Goal: Transaction & Acquisition: Purchase product/service

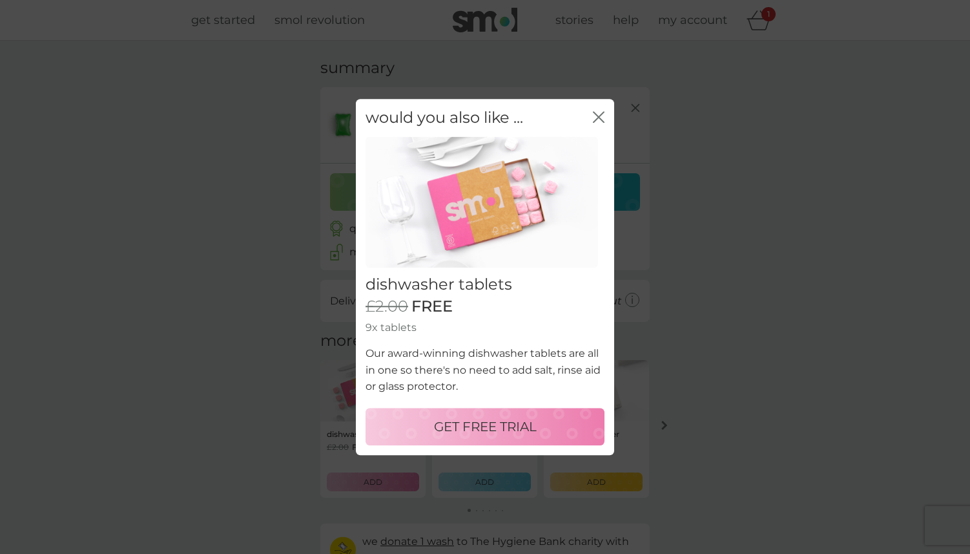
click at [525, 422] on p "GET FREE TRIAL" at bounding box center [485, 426] width 103 height 21
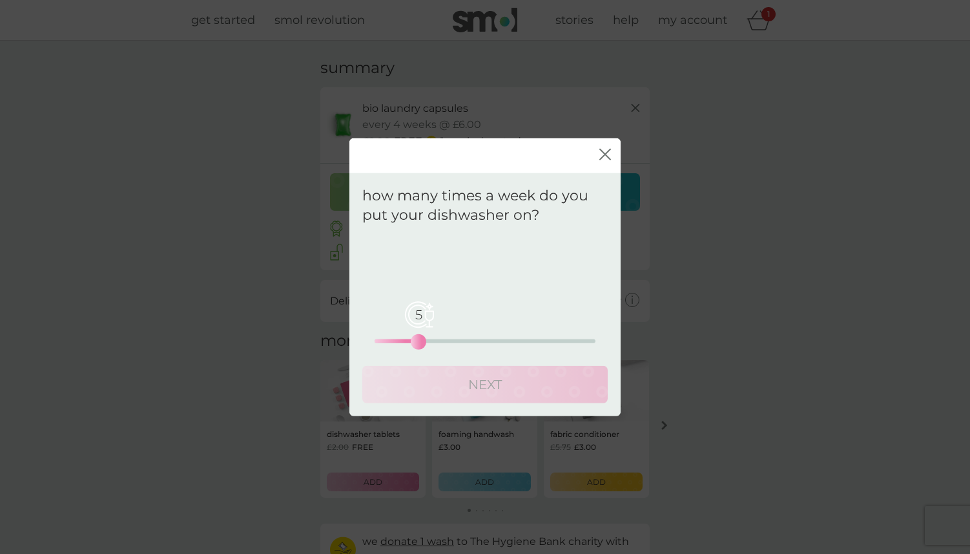
drag, startPoint x: 375, startPoint y: 338, endPoint x: 419, endPoint y: 344, distance: 44.9
click at [419, 344] on div "5" at bounding box center [418, 341] width 5 height 5
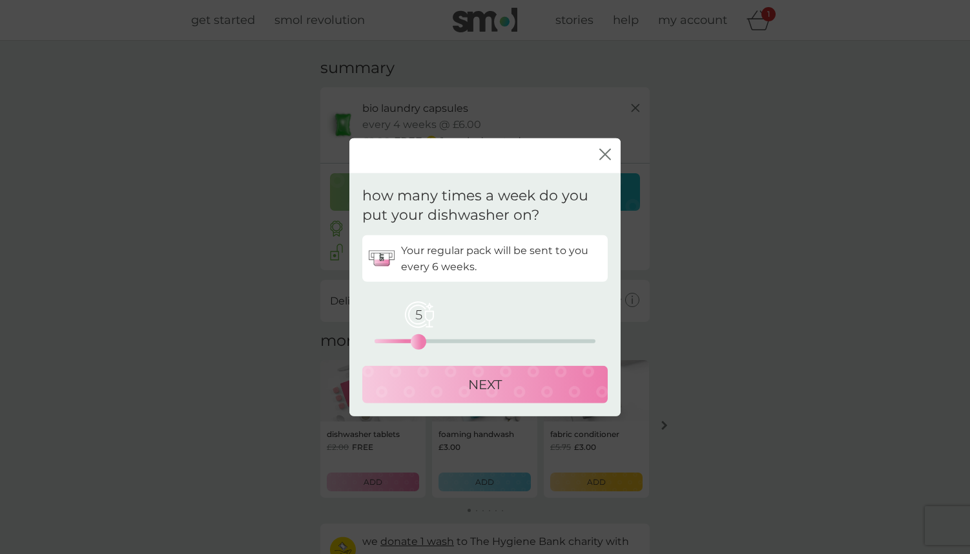
click at [452, 385] on div "NEXT" at bounding box center [485, 384] width 220 height 21
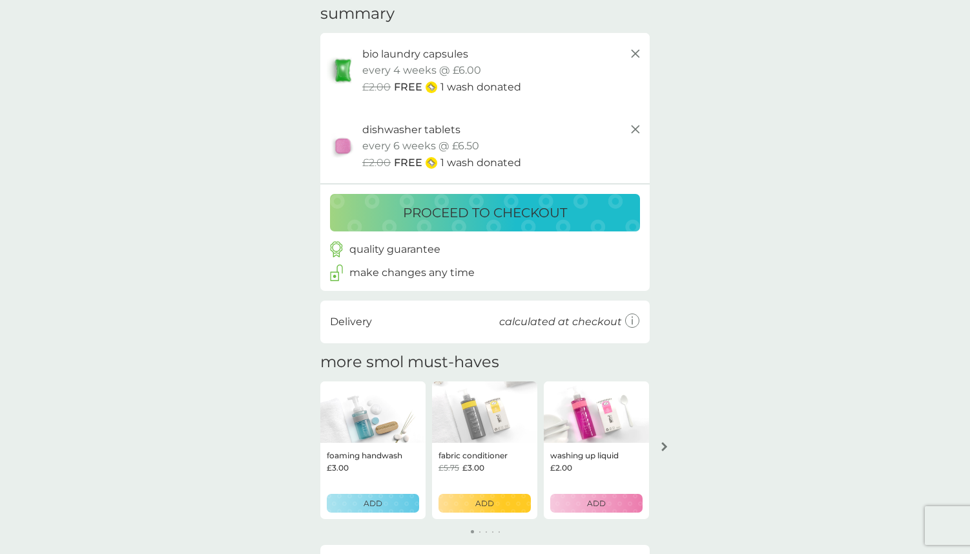
scroll to position [58, 0]
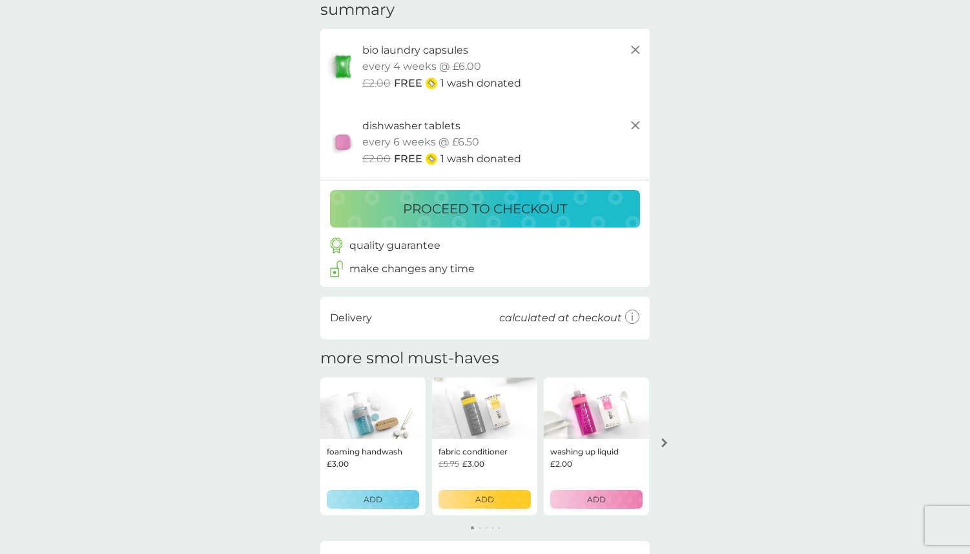
click at [466, 220] on button "proceed to checkout" at bounding box center [485, 208] width 310 height 37
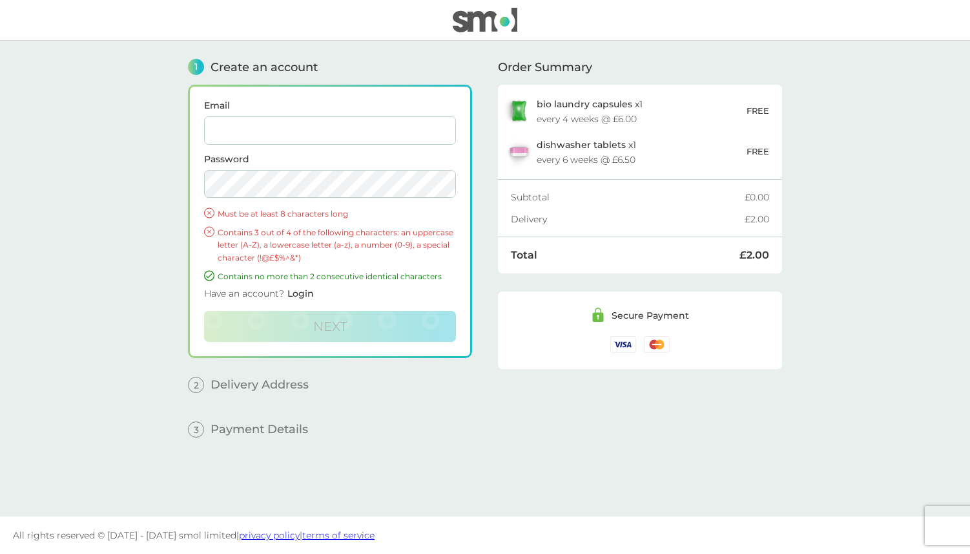
click at [328, 130] on input "Email" at bounding box center [330, 130] width 252 height 28
type input "saskiaislarosa@icloud.com"
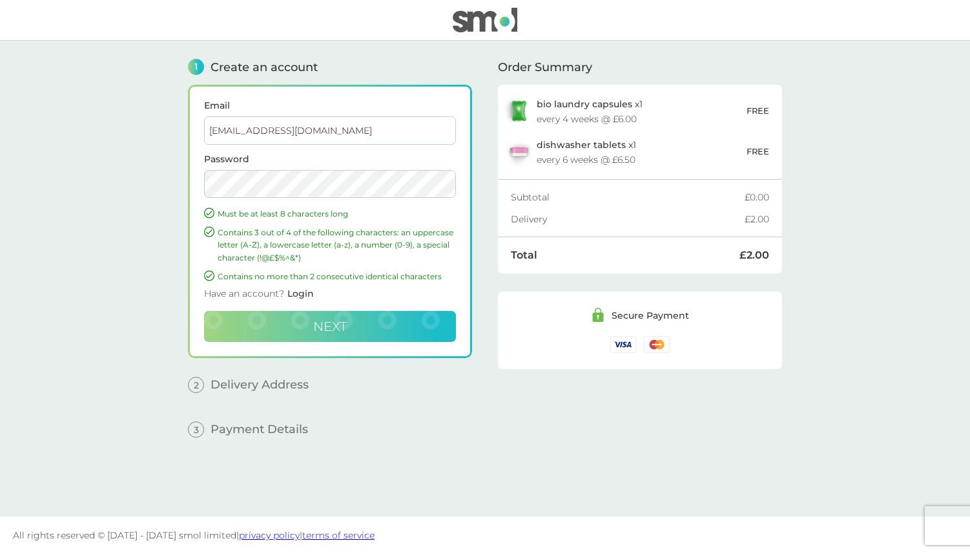
click at [384, 322] on button "Next" at bounding box center [330, 326] width 252 height 31
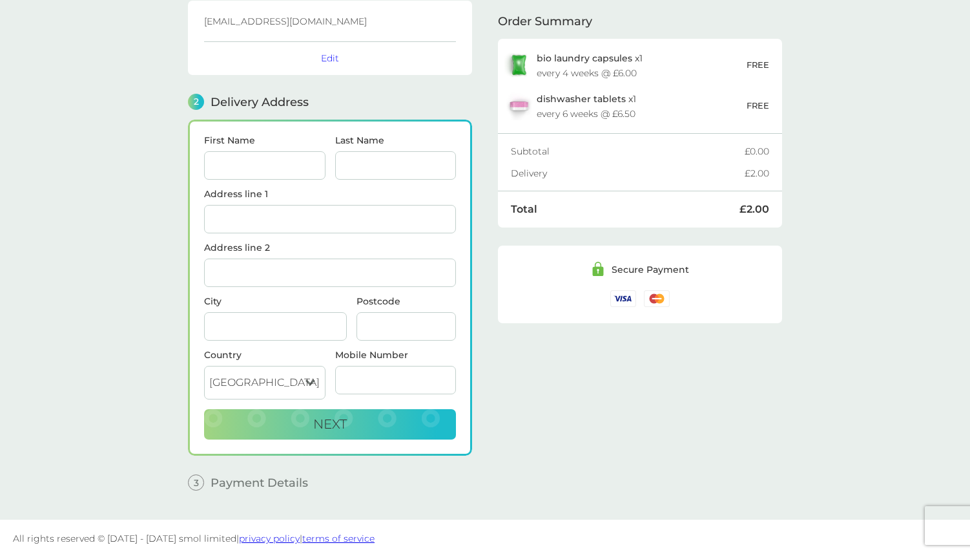
scroll to position [85, 0]
click at [228, 178] on div "First Name" at bounding box center [265, 162] width 131 height 54
click at [227, 170] on input "First Name" at bounding box center [264, 164] width 121 height 28
type input "Saskia"
type input "Brown"
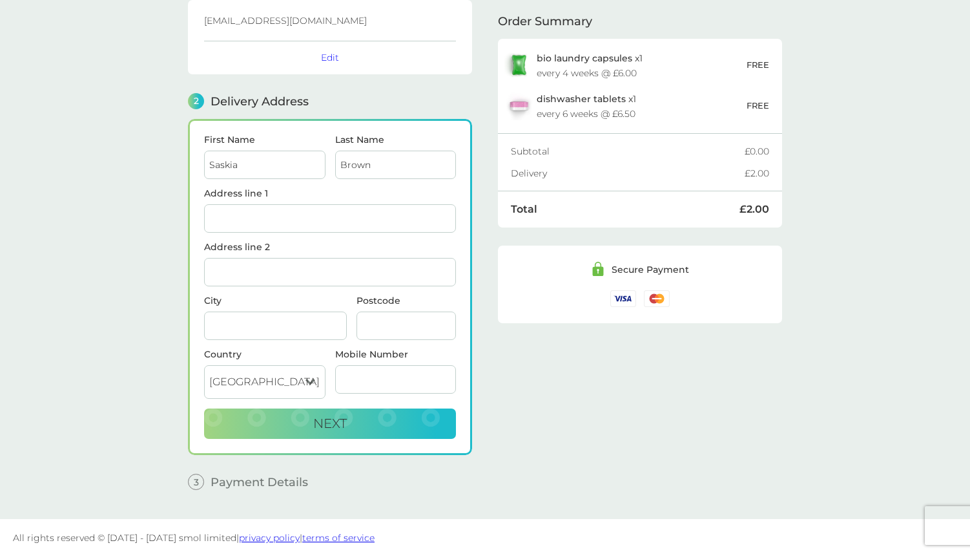
type input "[STREET_ADDRESS]"
type input "10"
type input "New [PERSON_NAME]"
type input "bh25 6sw"
type input "07527180817"
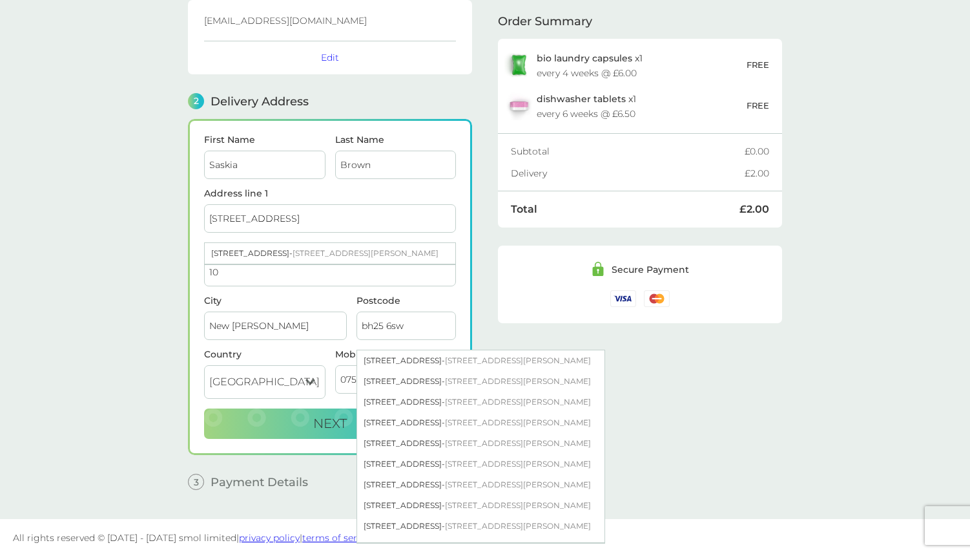
click at [279, 451] on div "First Name Saskia Last Name Brown Address line 1 10 worthy road 10 Worthy Road …" at bounding box center [330, 287] width 284 height 336
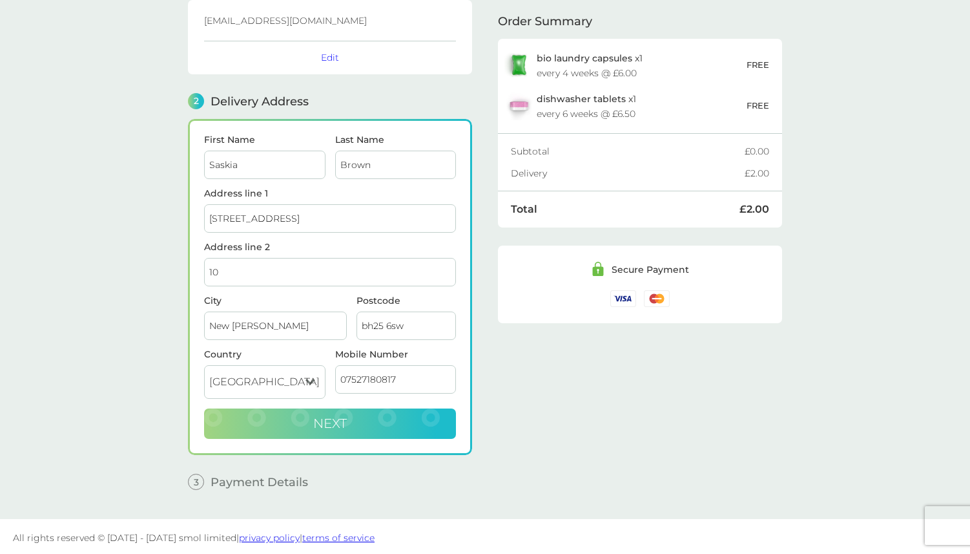
click at [285, 420] on button "Next" at bounding box center [330, 423] width 252 height 31
checkbox input "true"
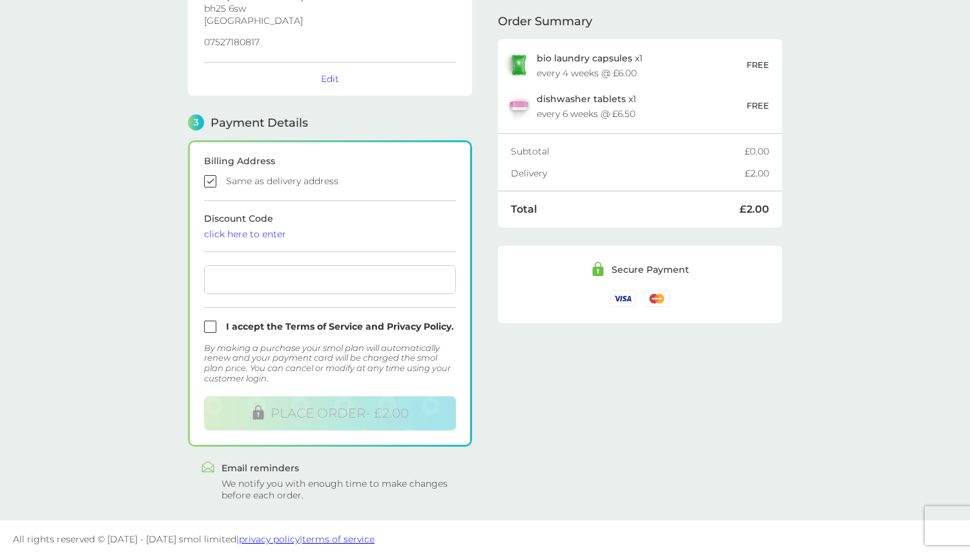
scroll to position [276, 0]
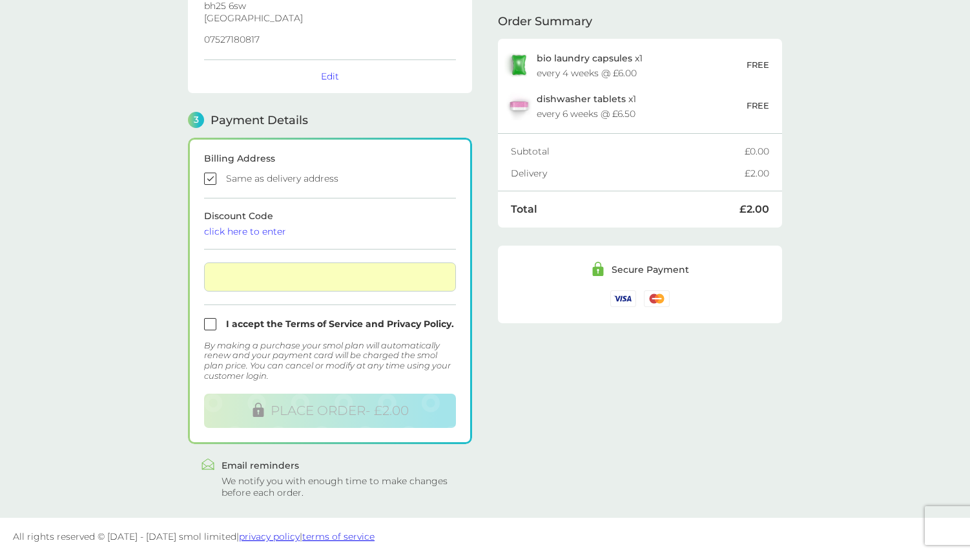
click at [210, 320] on input "checkbox" at bounding box center [330, 324] width 252 height 12
checkbox input "true"
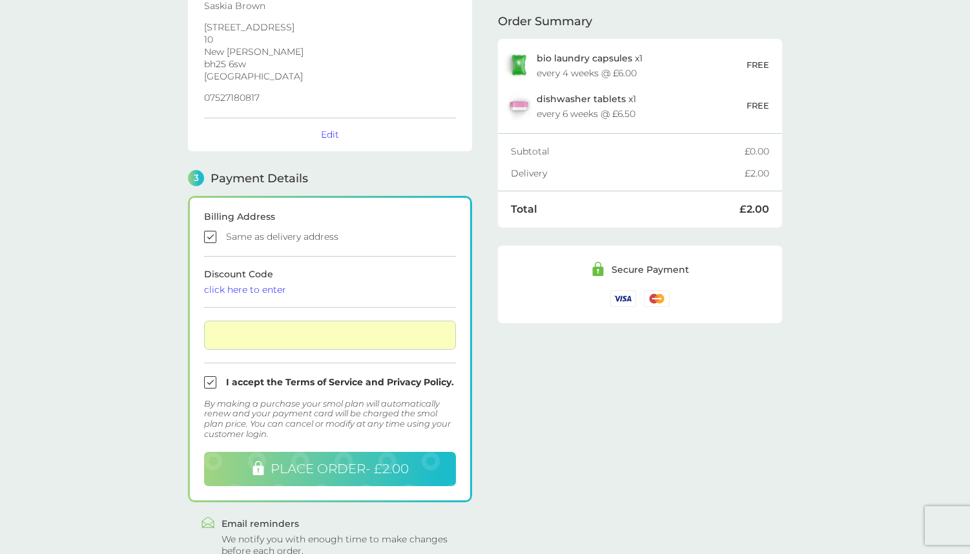
scroll to position [217, 0]
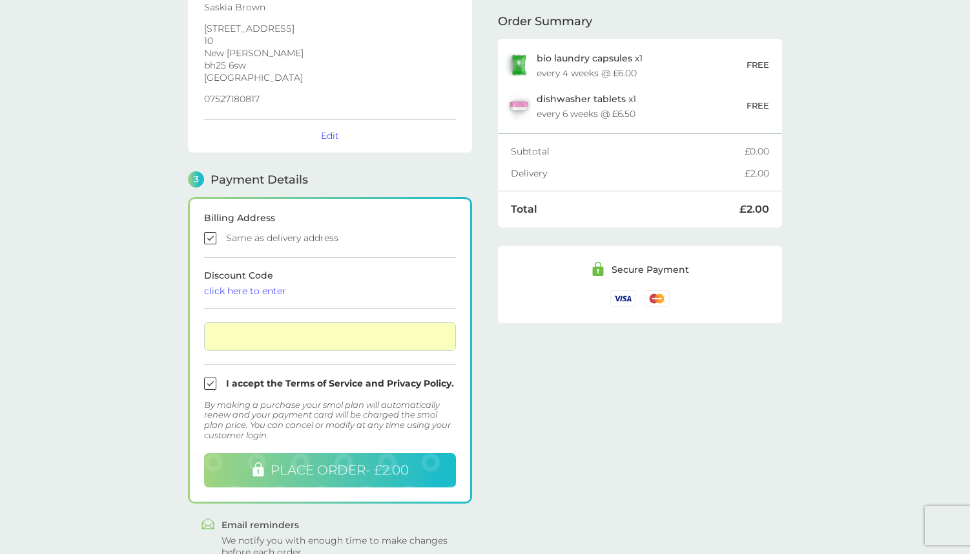
click at [316, 473] on span "PLACE ORDER - £2.00" at bounding box center [340, 470] width 138 height 16
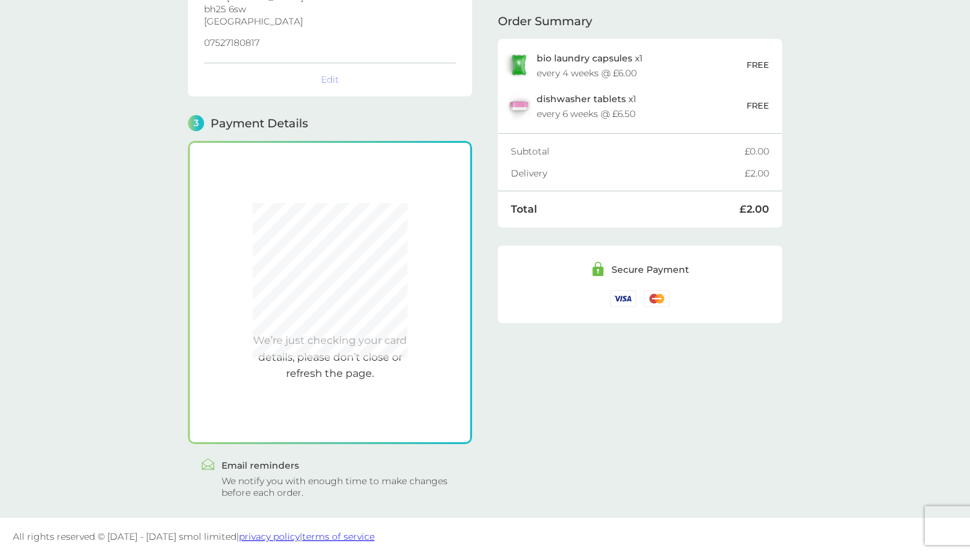
scroll to position [274, 0]
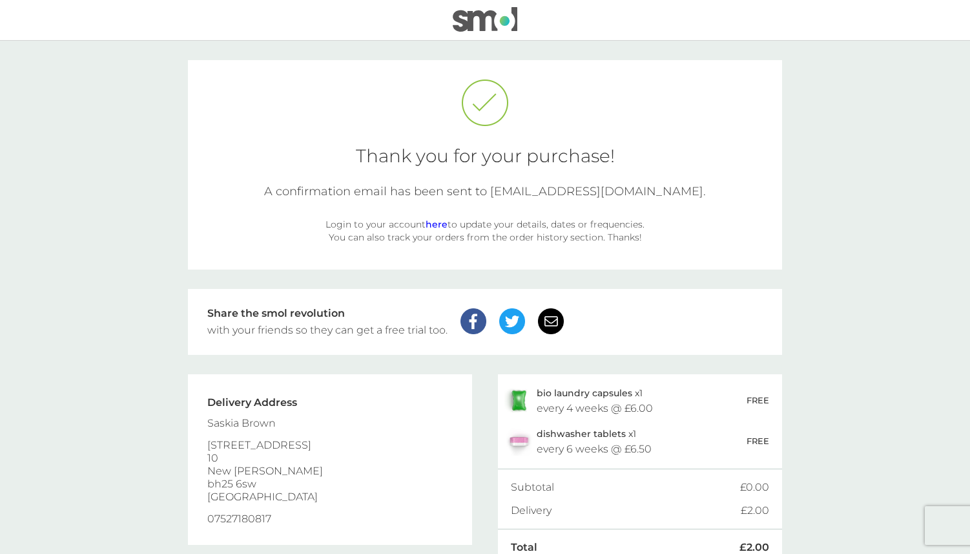
scroll to position [68, 0]
